Goal: Task Accomplishment & Management: Manage account settings

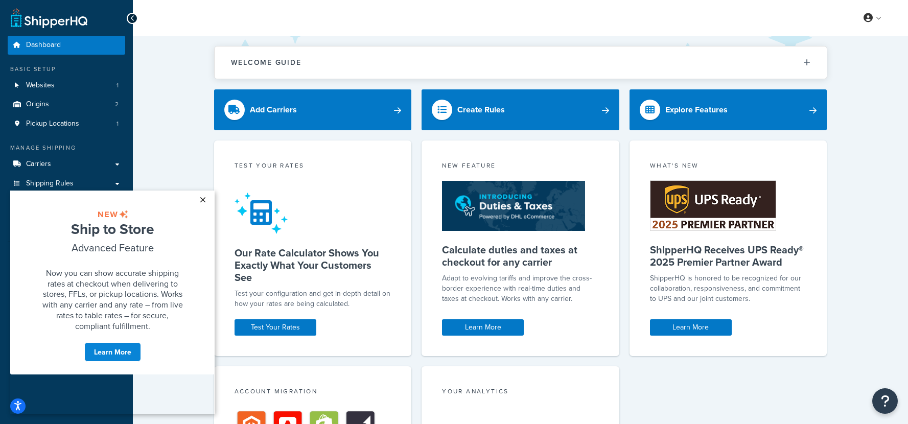
click at [203, 200] on link "×" at bounding box center [203, 200] width 18 height 18
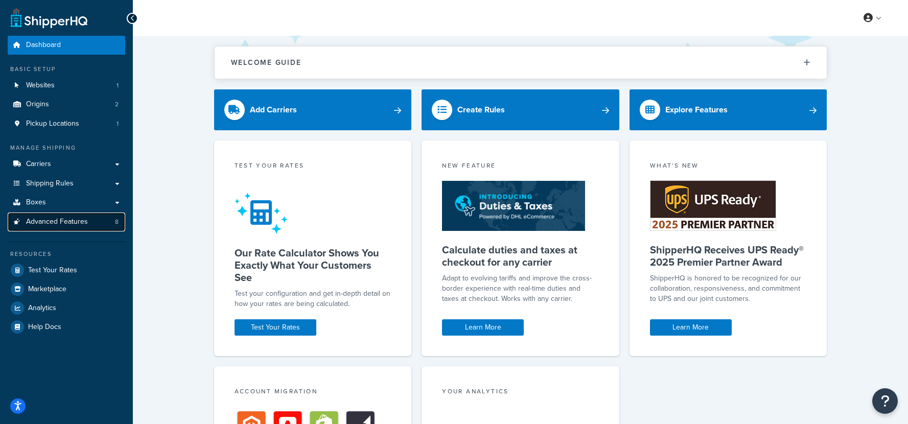
click at [44, 218] on span "Advanced Features" at bounding box center [57, 222] width 62 height 9
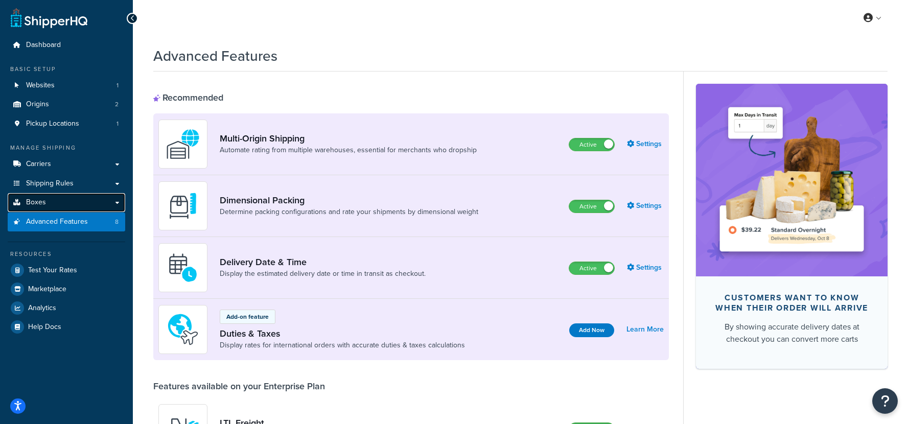
click at [45, 196] on link "Boxes" at bounding box center [67, 202] width 118 height 19
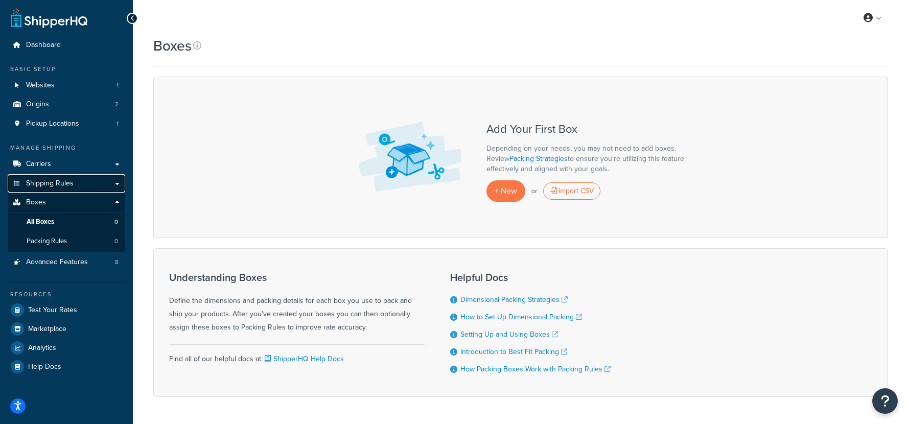
click at [55, 184] on span "Shipping Rules" at bounding box center [50, 183] width 48 height 9
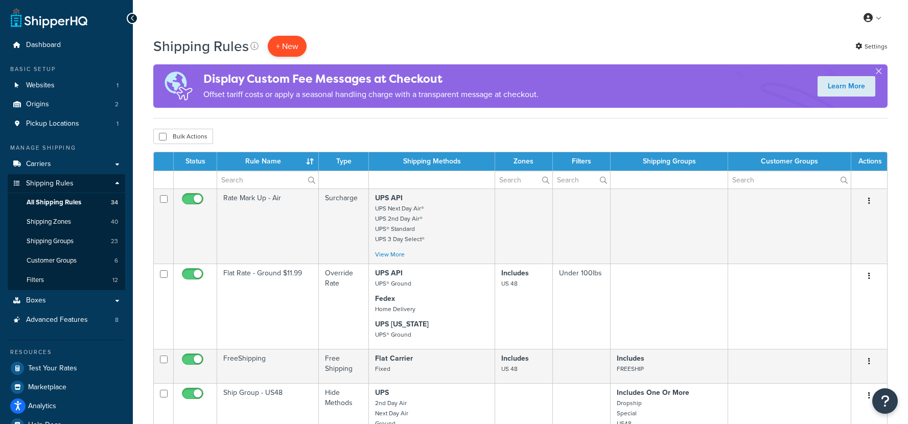
click at [285, 48] on p "+ New" at bounding box center [287, 46] width 39 height 21
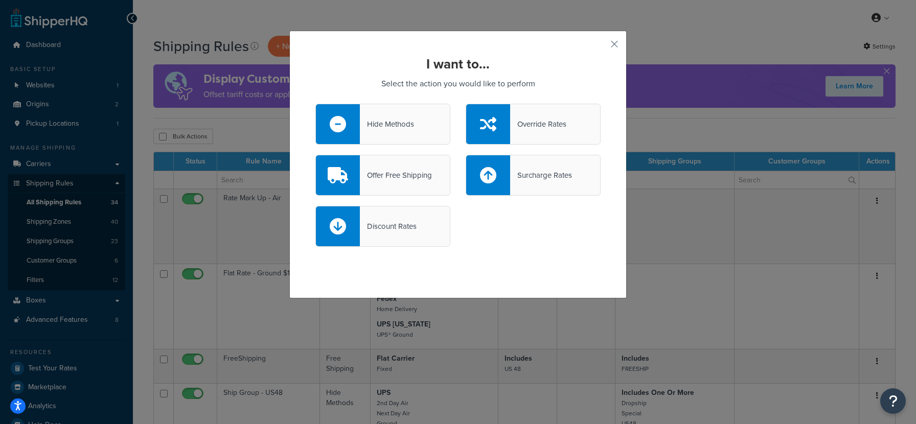
click at [392, 127] on div "Hide Methods" at bounding box center [387, 124] width 54 height 14
click at [0, 0] on input "Hide Methods" at bounding box center [0, 0] width 0 height 0
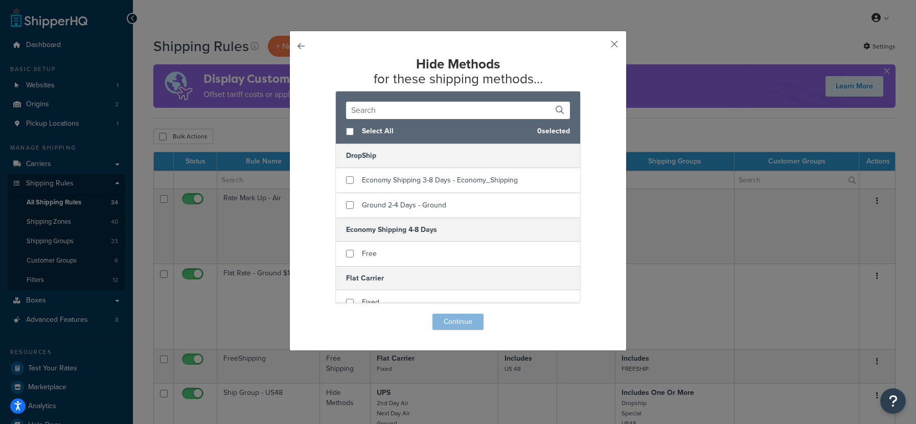
click at [600, 46] on button "button" at bounding box center [599, 47] width 3 height 3
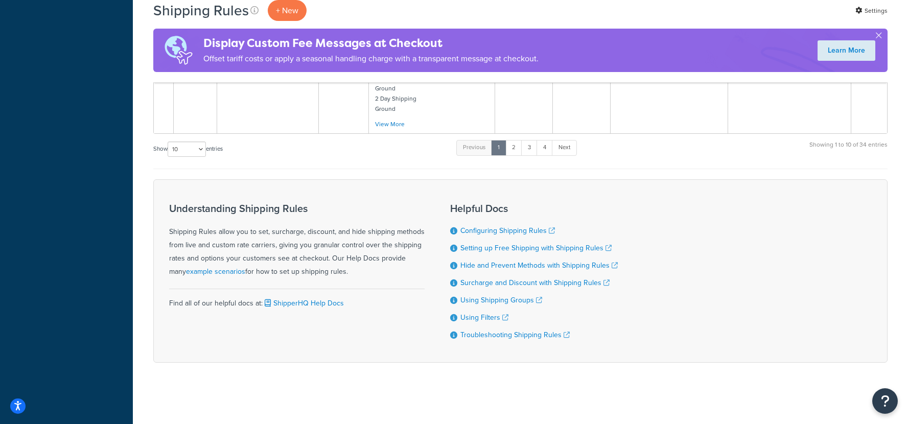
scroll to position [880, 0]
click at [521, 150] on link "2" at bounding box center [513, 147] width 17 height 15
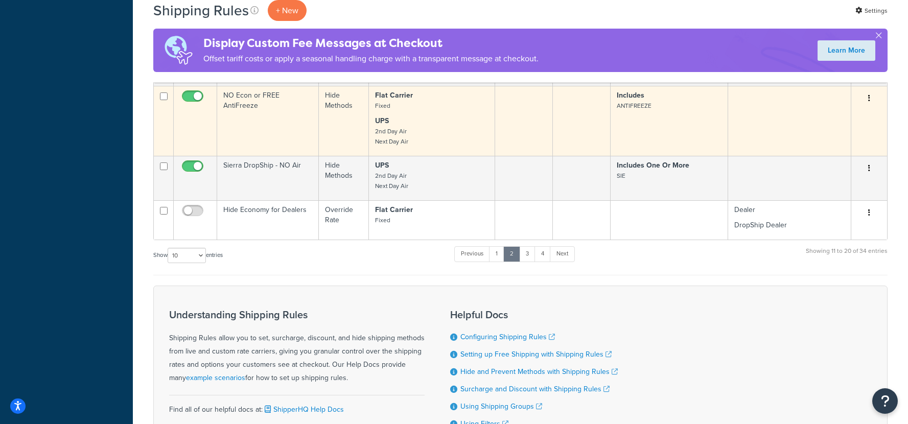
scroll to position [367, 0]
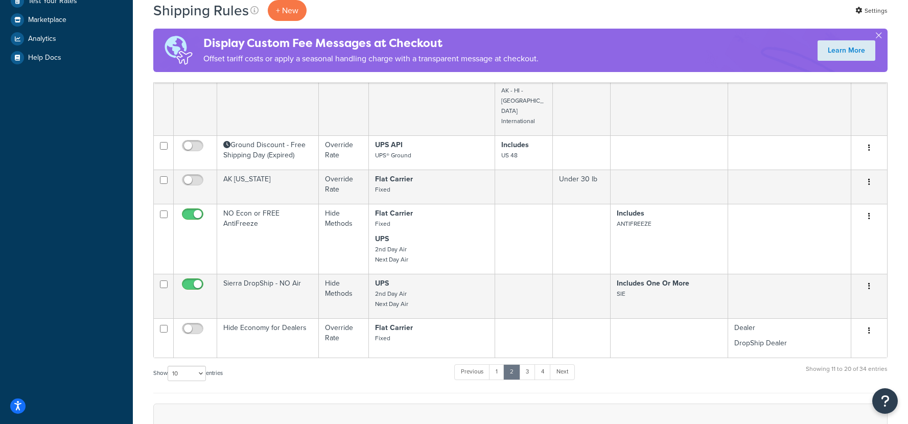
click at [201, 379] on div "Show 10 15 25 50 100 1000 entries" at bounding box center [187, 374] width 69 height 22
click at [195, 366] on select "10 15 25 50 100 1000" at bounding box center [187, 373] width 38 height 15
select select "100"
click at [169, 366] on select "10 15 25 50 100 1000" at bounding box center [187, 373] width 38 height 15
click at [299, 368] on div "Status Rule Name Type Shipping Methods Zones Filters Shipping Groups Customer G…" at bounding box center [520, 88] width 734 height 609
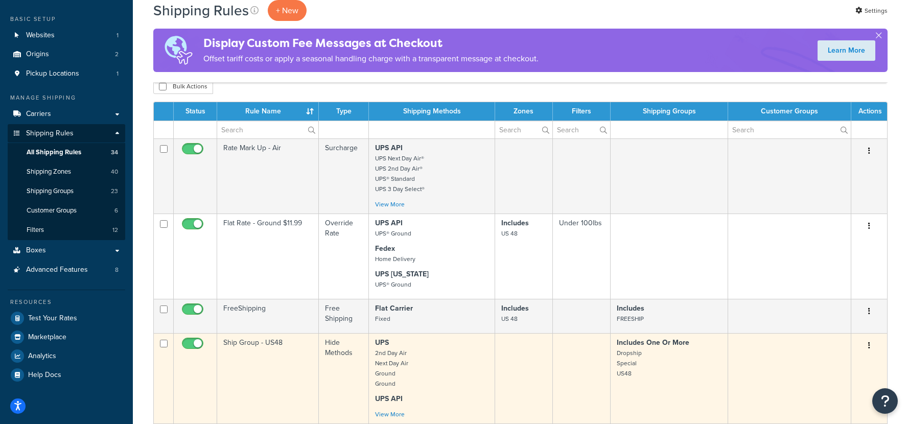
scroll to position [0, 0]
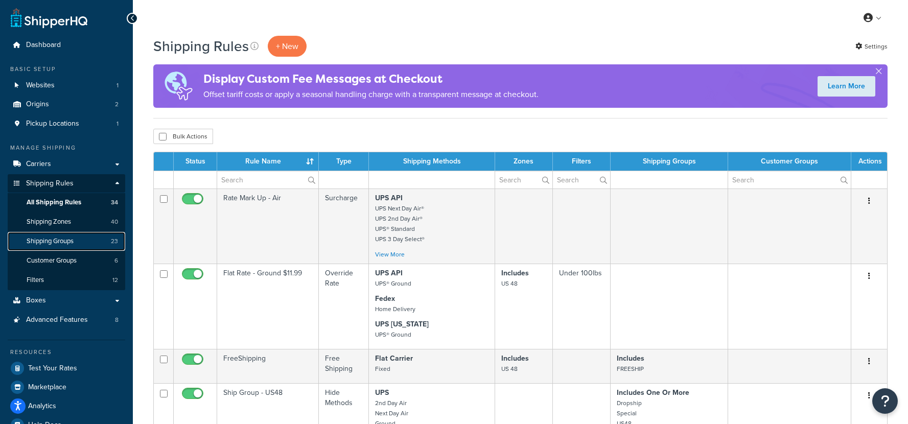
click at [54, 249] on link "Shipping Groups 23" at bounding box center [67, 241] width 118 height 19
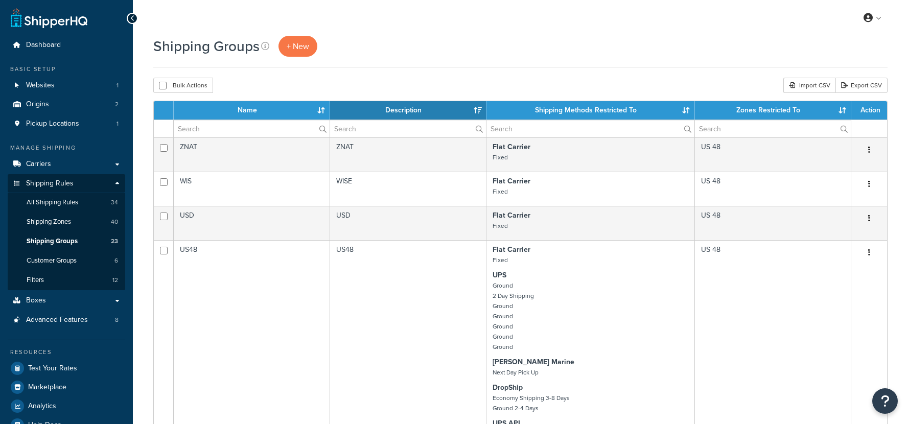
select select "15"
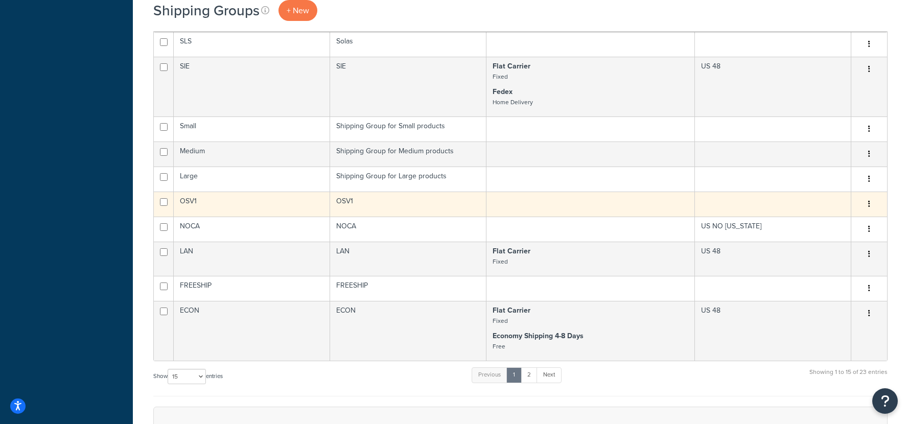
scroll to position [537, 0]
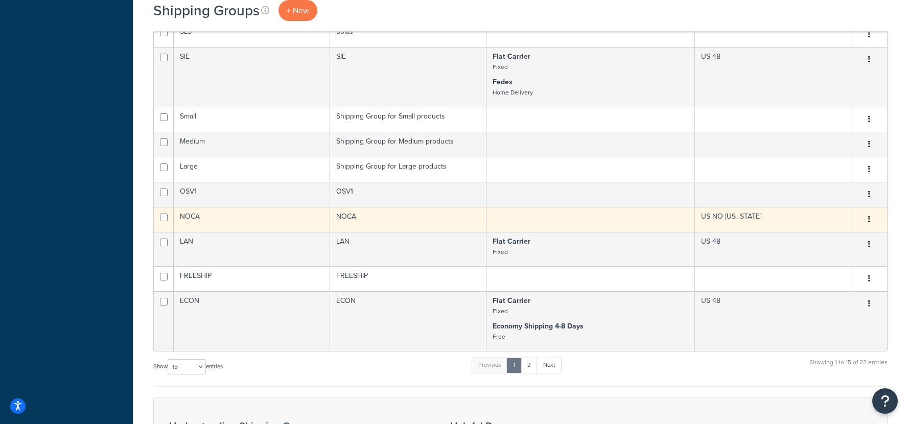
click at [867, 224] on button "button" at bounding box center [869, 220] width 14 height 16
click at [838, 244] on link "Edit" at bounding box center [827, 247] width 81 height 21
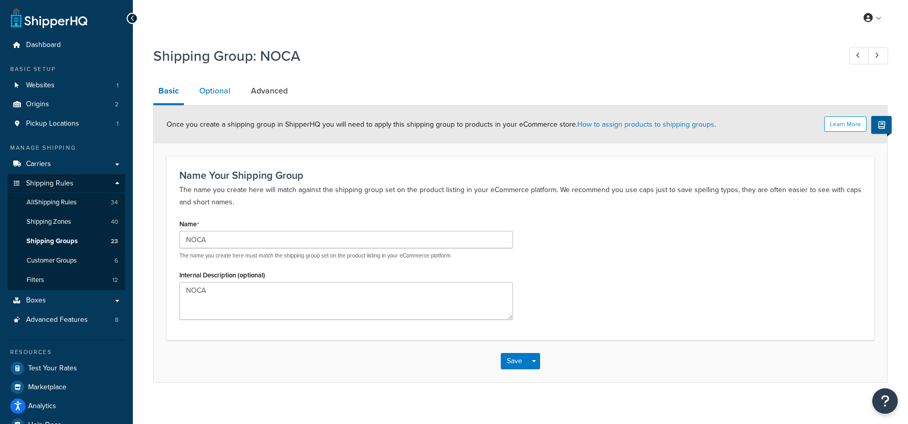
click at [218, 88] on link "Optional" at bounding box center [214, 91] width 41 height 25
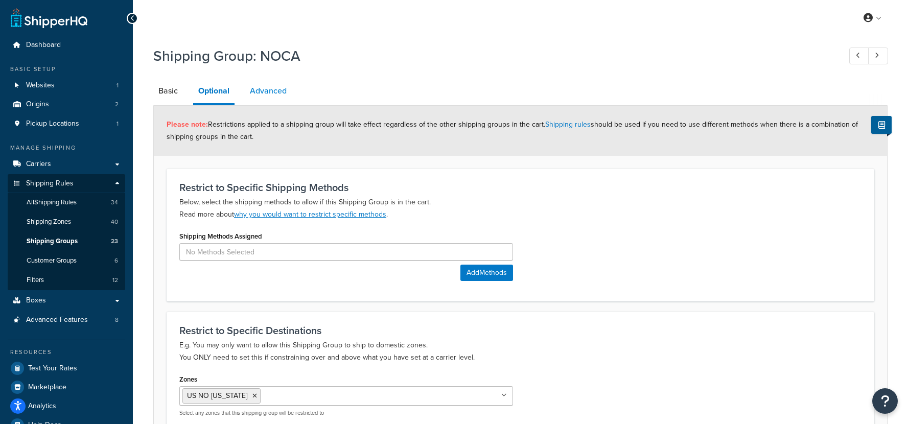
click at [286, 94] on link "Advanced" at bounding box center [268, 91] width 47 height 25
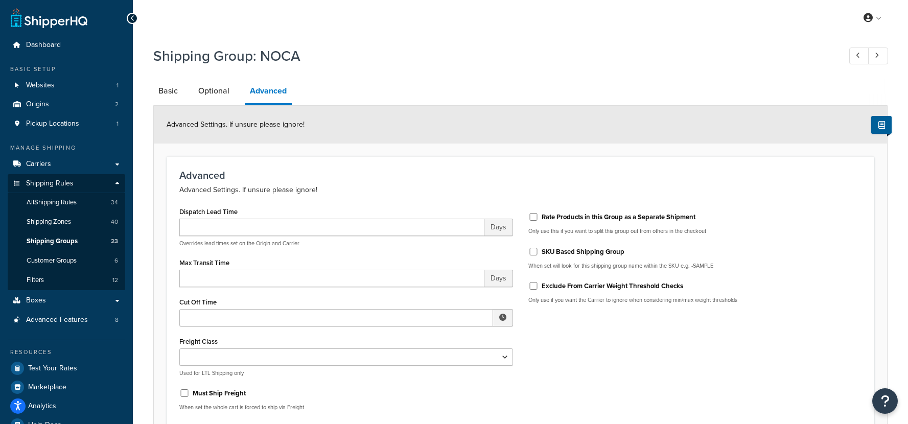
click at [238, 90] on li "Optional" at bounding box center [219, 91] width 52 height 25
click at [226, 88] on link "Optional" at bounding box center [213, 91] width 41 height 25
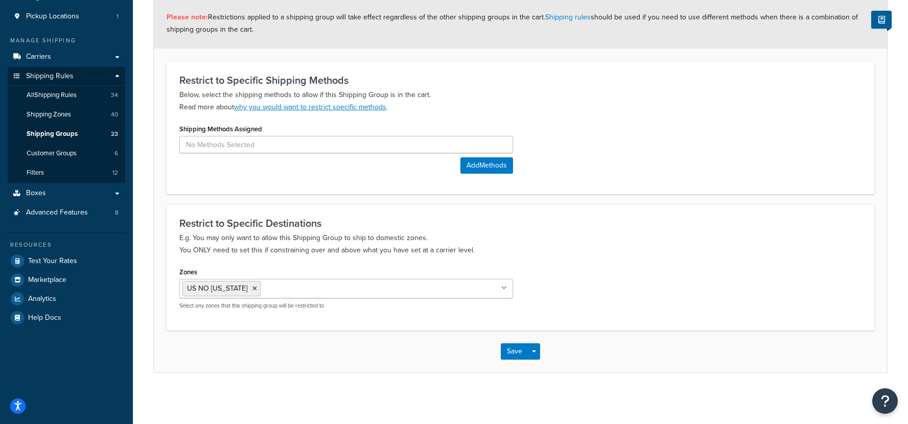
scroll to position [18, 0]
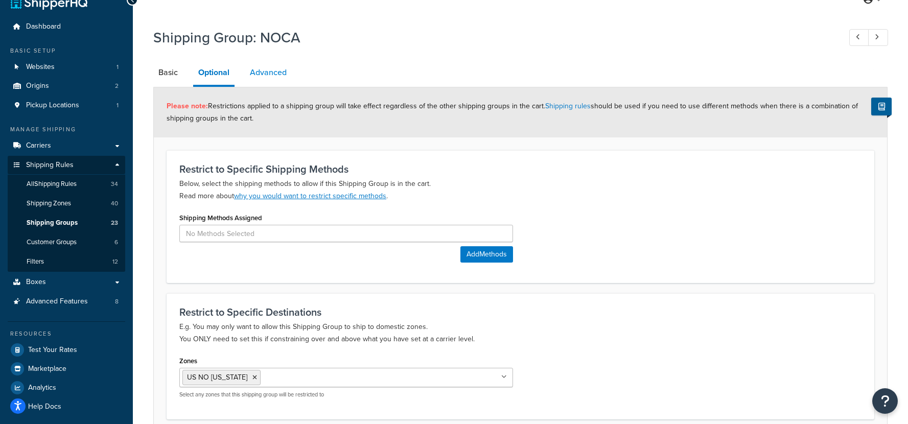
click at [269, 74] on link "Advanced" at bounding box center [268, 72] width 47 height 25
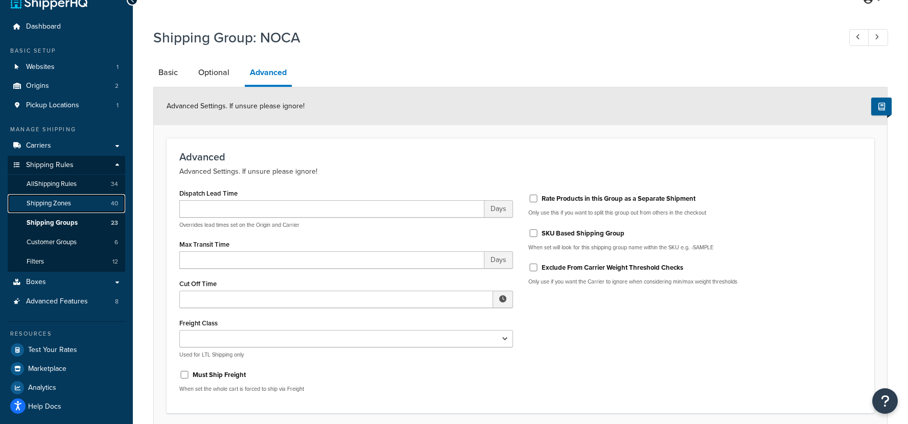
click at [47, 201] on span "Shipping Zones" at bounding box center [49, 203] width 44 height 9
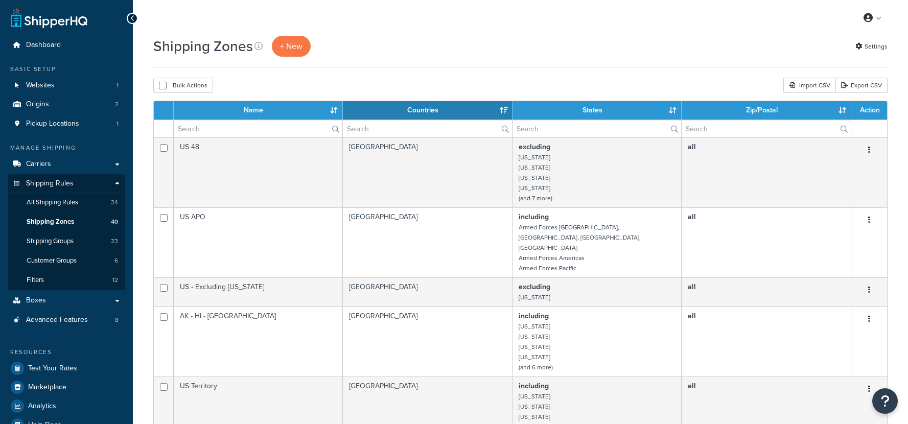
select select "15"
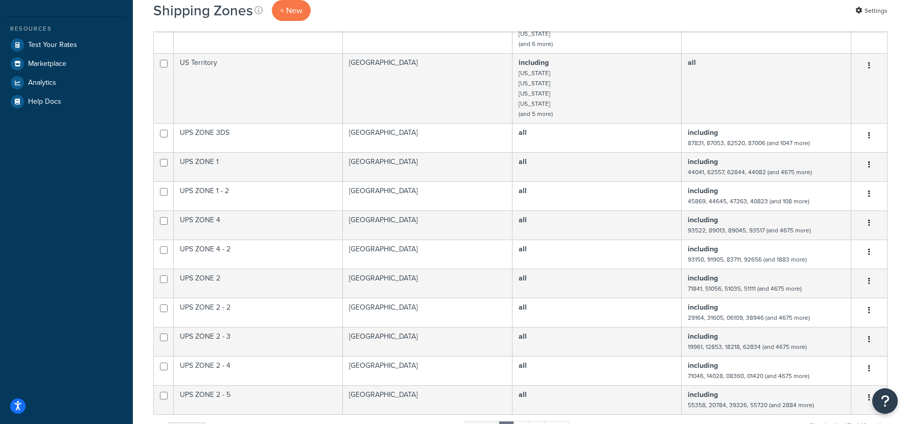
scroll to position [557, 0]
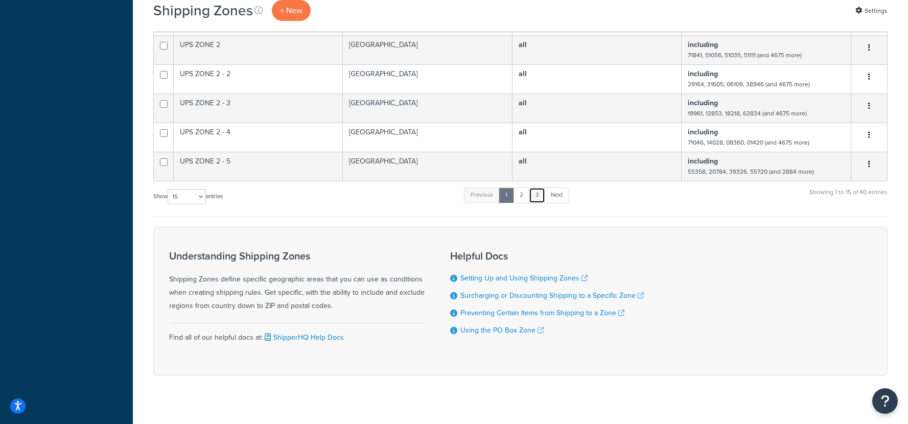
click at [542, 188] on link "3" at bounding box center [537, 195] width 16 height 15
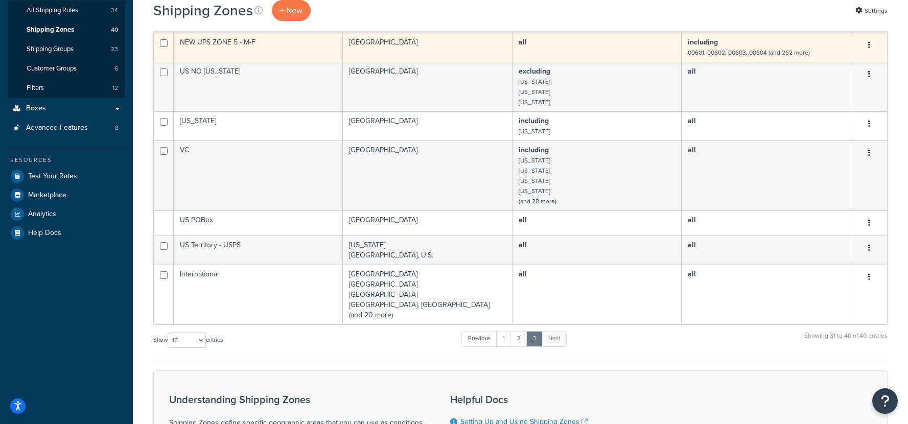
scroll to position [19, 0]
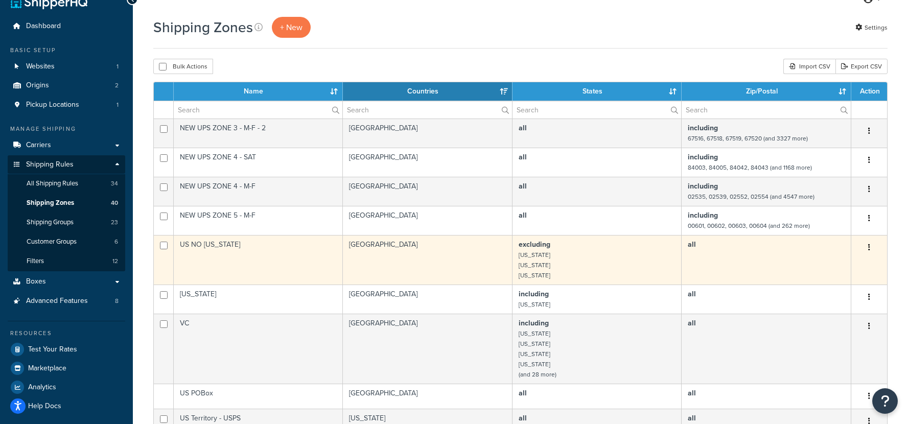
click at [247, 255] on td "US NO [US_STATE]" at bounding box center [258, 260] width 169 height 50
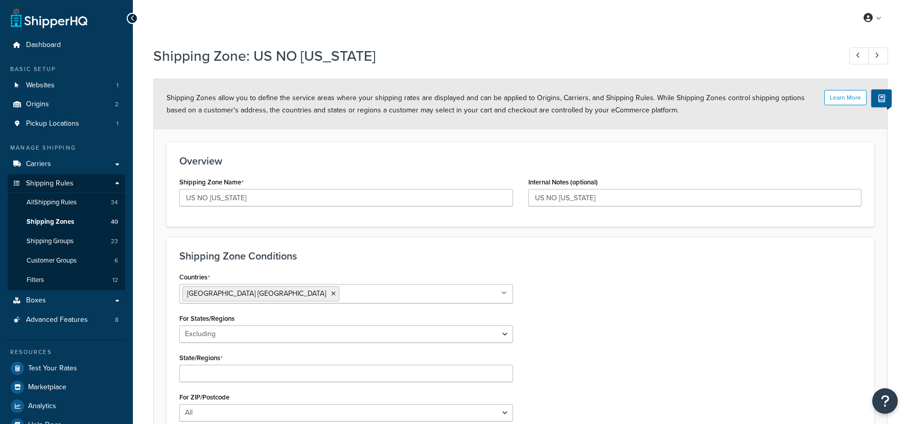
select select "excluding"
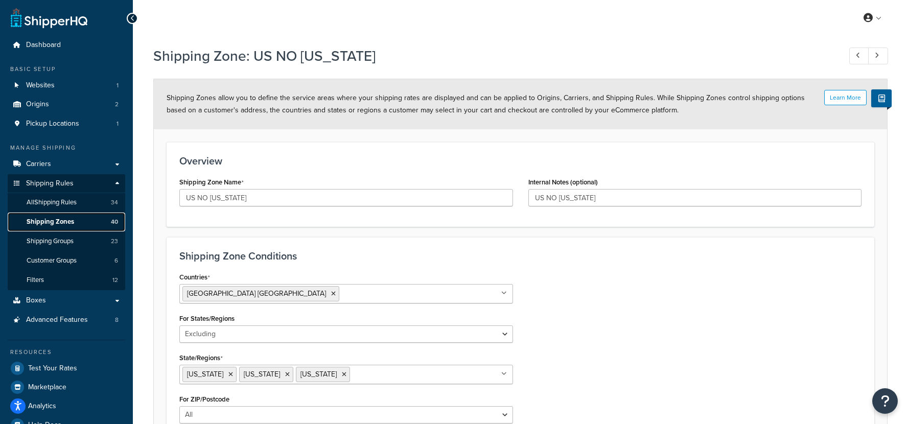
click at [70, 220] on span "Shipping Zones" at bounding box center [51, 222] width 48 height 9
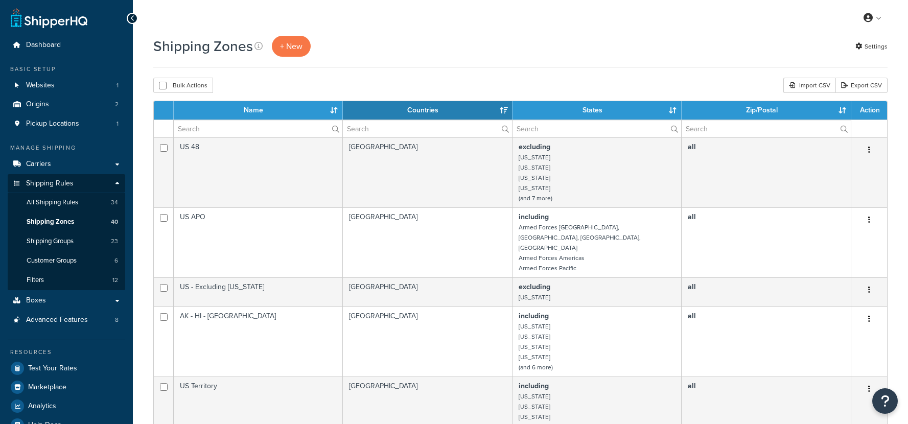
select select "15"
click at [280, 43] on span "+ New" at bounding box center [291, 46] width 22 height 12
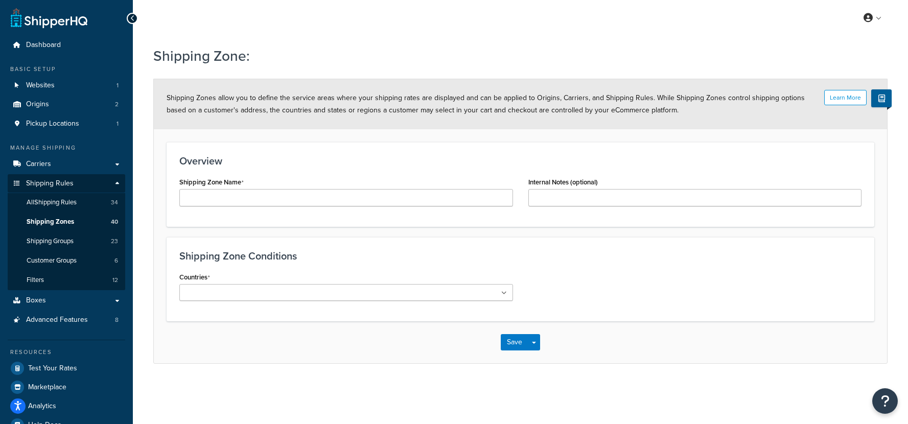
click at [338, 185] on div "Shipping Zone Name" at bounding box center [346, 191] width 334 height 32
click at [334, 194] on input "Shipping Zone Name" at bounding box center [346, 197] width 334 height 17
type input "No Massachusetts"
click at [420, 234] on form "Learn More Shipping Zones allow you to define the service areas where your ship…" at bounding box center [520, 221] width 733 height 284
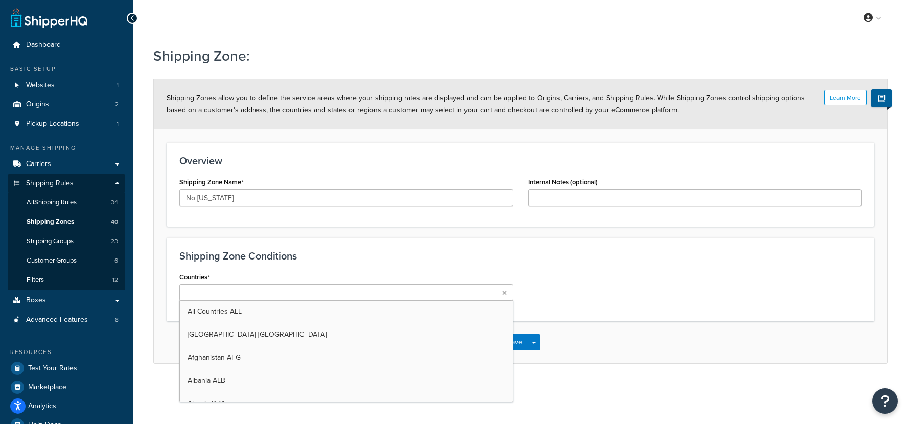
click at [299, 296] on ul at bounding box center [346, 292] width 334 height 17
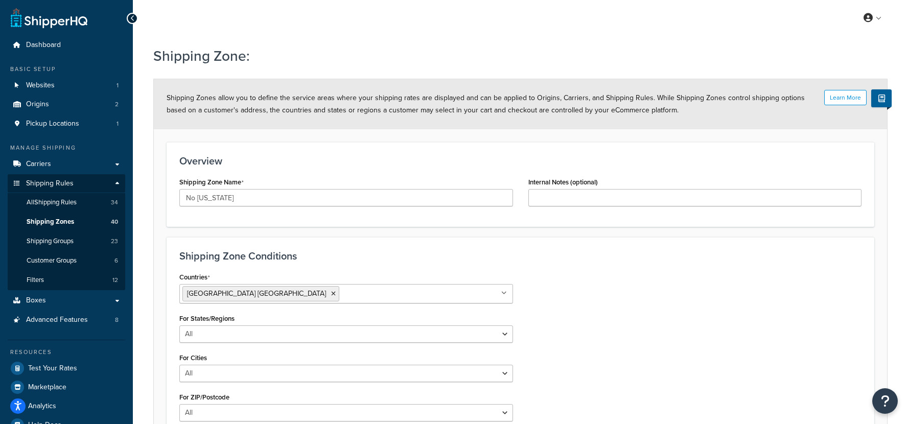
click at [473, 260] on h3 "Shipping Zone Conditions" at bounding box center [520, 255] width 682 height 11
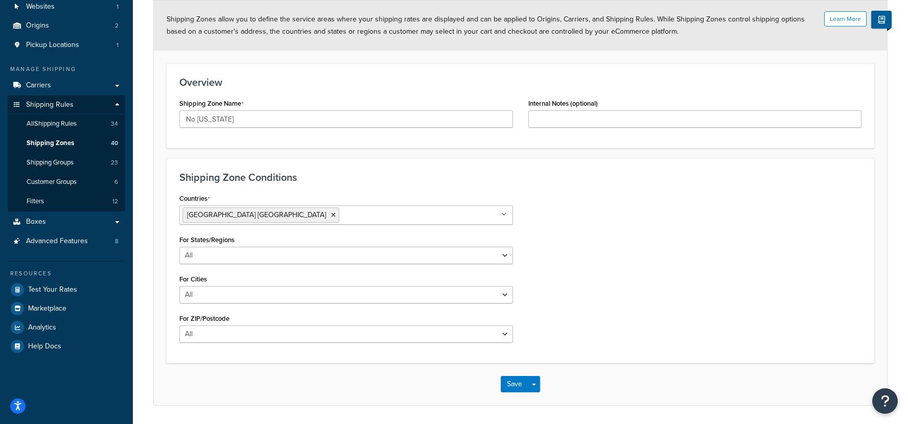
scroll to position [80, 0]
click at [332, 253] on select "All Including Excluding" at bounding box center [346, 253] width 334 height 17
select select "including"
click at [179, 245] on select "All Including Excluding" at bounding box center [346, 253] width 334 height 17
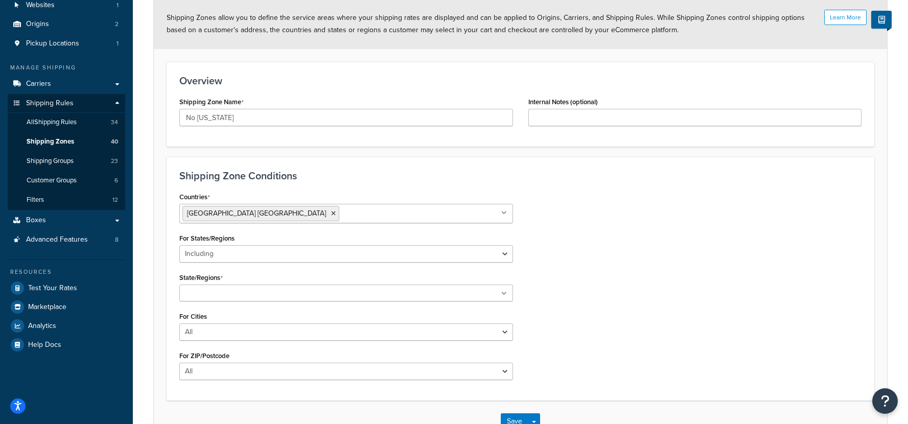
click at [231, 300] on ul at bounding box center [346, 293] width 334 height 17
click at [645, 301] on div "Countries United States USA All Countries ALL Afghanistan AFG Albania ALB Alger…" at bounding box center [520, 290] width 697 height 201
